Goal: Find specific page/section: Find specific page/section

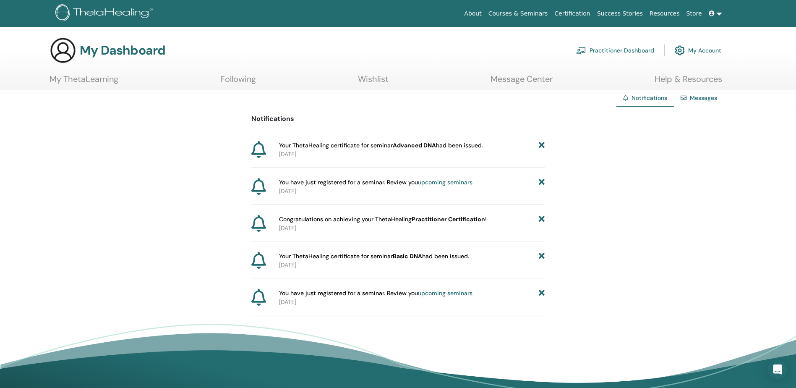
click at [318, 153] on p "2025-08-25" at bounding box center [412, 154] width 266 height 9
click at [630, 55] on link "Practitioner Dashboard" at bounding box center [615, 50] width 78 height 18
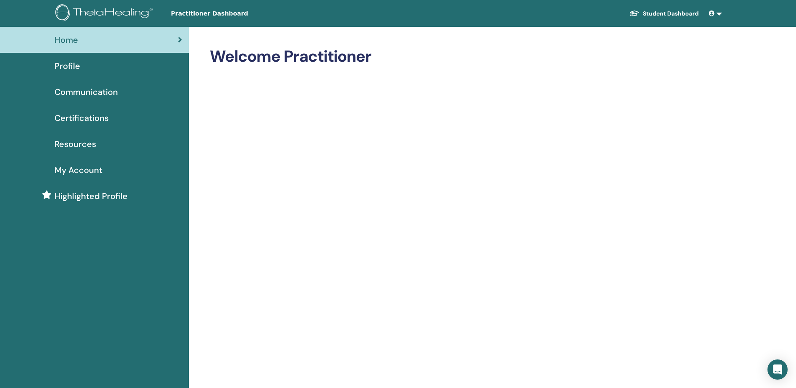
click at [81, 120] on span "Certifications" at bounding box center [82, 118] width 54 height 13
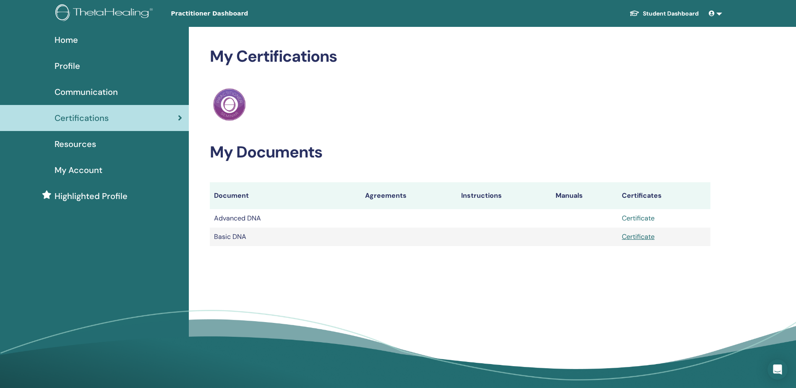
click at [633, 218] on link "Certificate" at bounding box center [638, 218] width 33 height 9
